Goal: Task Accomplishment & Management: Use online tool/utility

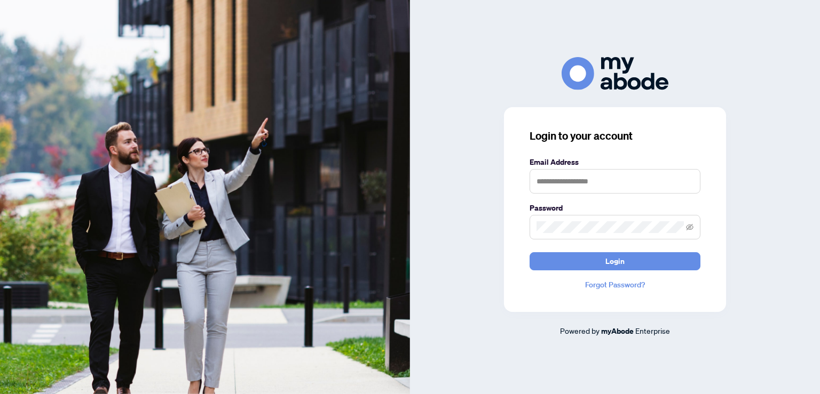
type input "**********"
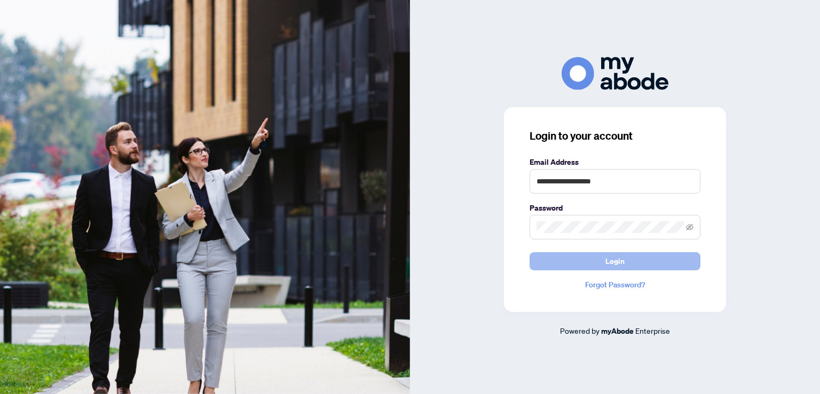
click at [633, 261] on button "Login" at bounding box center [615, 261] width 171 height 18
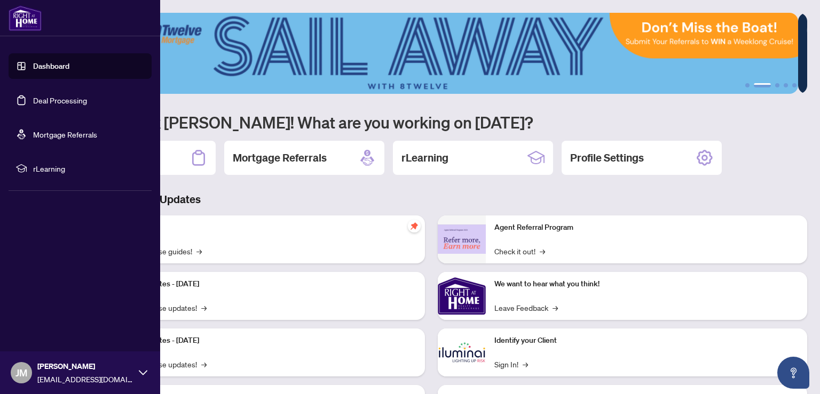
drag, startPoint x: 50, startPoint y: 101, endPoint x: 128, endPoint y: 43, distance: 97.7
click at [50, 101] on link "Deal Processing" at bounding box center [60, 101] width 54 height 10
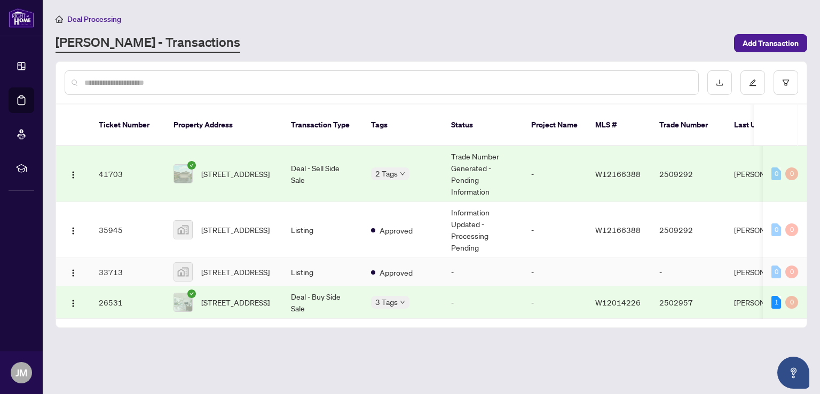
click at [215, 266] on span "4634 Inverness Boulevard, Mississauga, ON, Canada" at bounding box center [235, 272] width 68 height 12
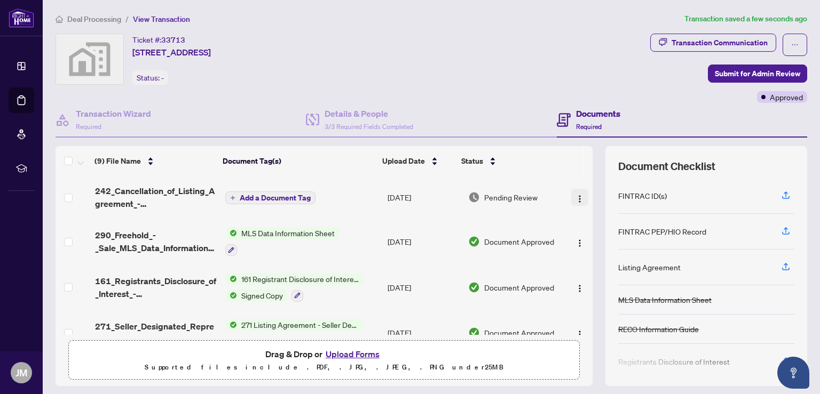
click at [575, 195] on img "button" at bounding box center [579, 199] width 9 height 9
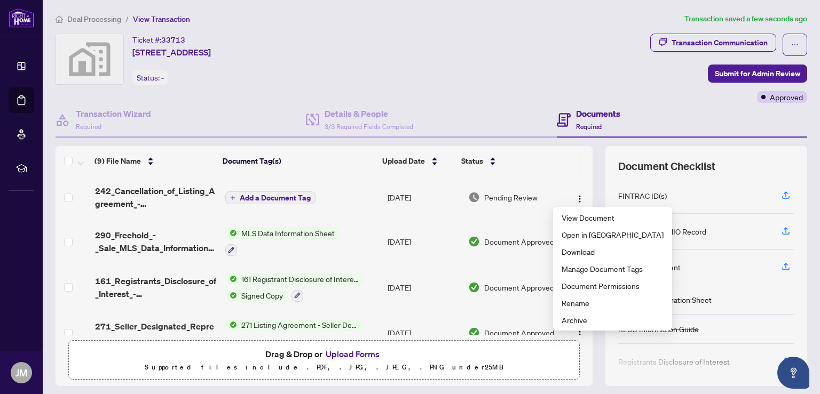
click at [536, 61] on div "Ticket #: 33713 4634 Inverness Boulevard, Mississauga, ON, Canada Status: -" at bounding box center [351, 59] width 590 height 51
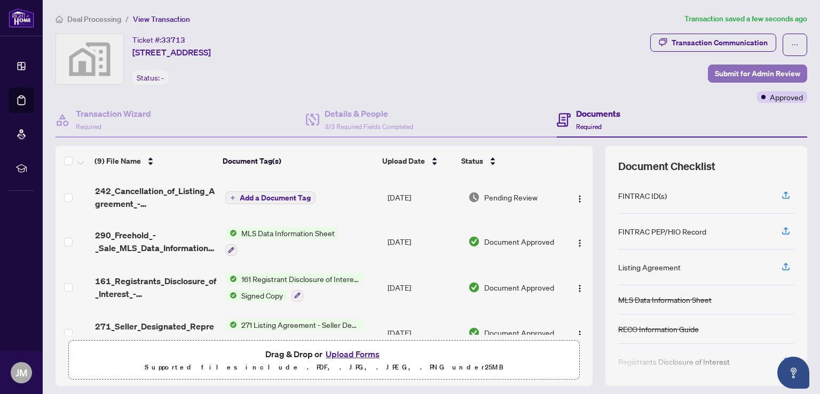
click at [723, 70] on span "Submit for Admin Review" at bounding box center [757, 73] width 85 height 17
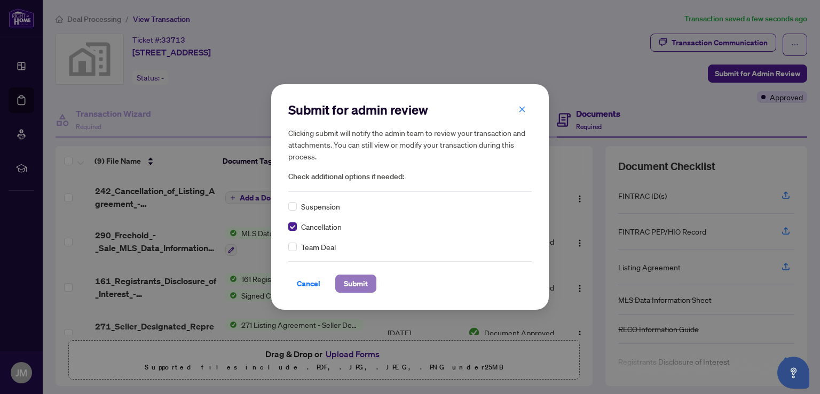
click at [364, 291] on span "Submit" at bounding box center [356, 283] width 24 height 17
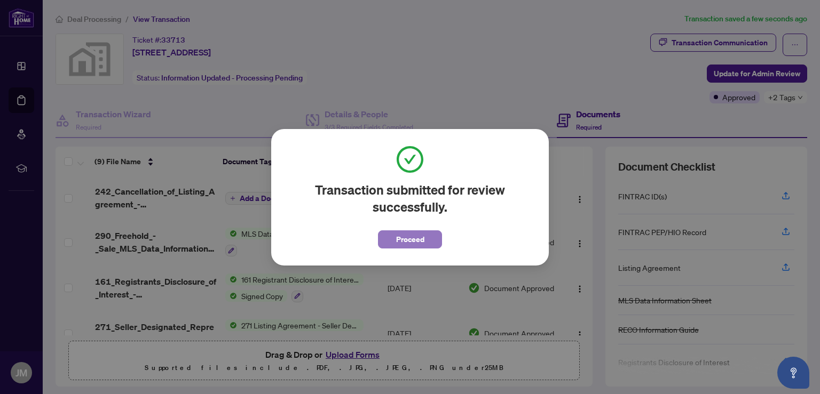
click at [402, 240] on span "Proceed" at bounding box center [410, 239] width 28 height 17
